Goal: Information Seeking & Learning: Learn about a topic

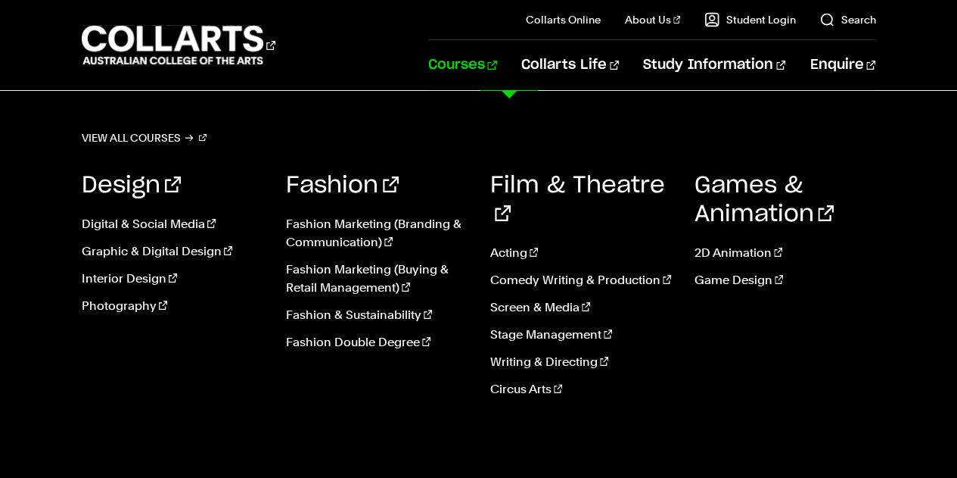
click at [497, 67] on link "Courses" at bounding box center [462, 65] width 69 height 50
click at [505, 244] on link "Acting" at bounding box center [581, 253] width 182 height 18
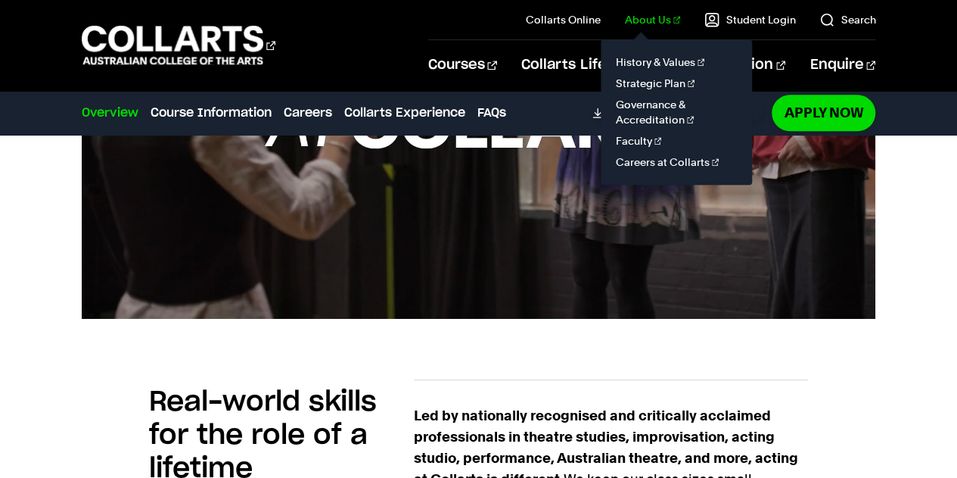
scroll to position [702, 0]
